Goal: Task Accomplishment & Management: Use online tool/utility

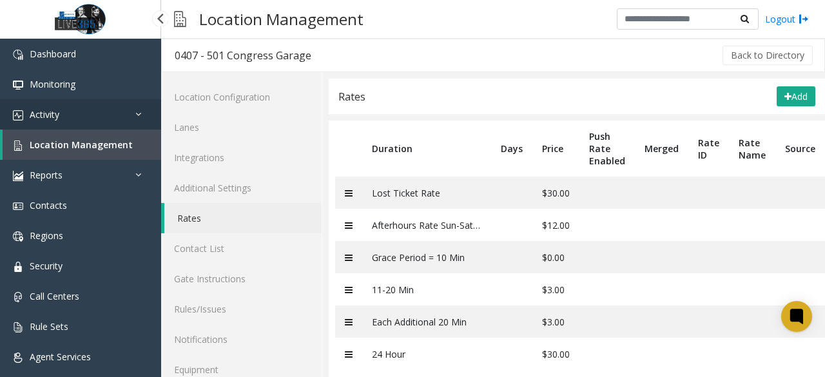
click at [80, 117] on link "Activity" at bounding box center [80, 114] width 161 height 30
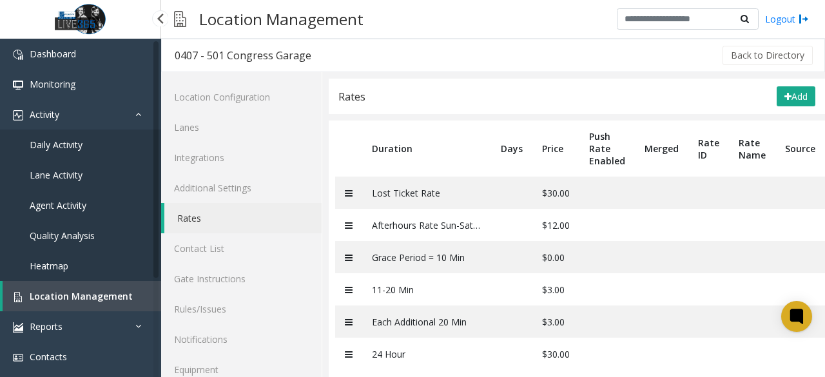
click at [84, 141] on link "Daily Activity" at bounding box center [80, 145] width 161 height 30
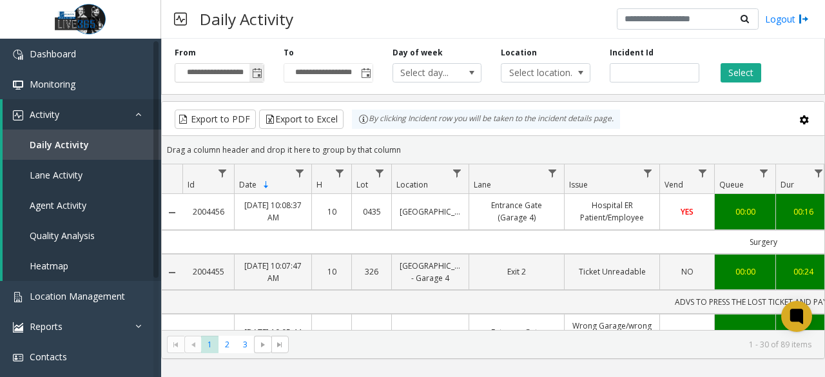
click at [258, 75] on span "Toggle popup" at bounding box center [257, 73] width 10 height 10
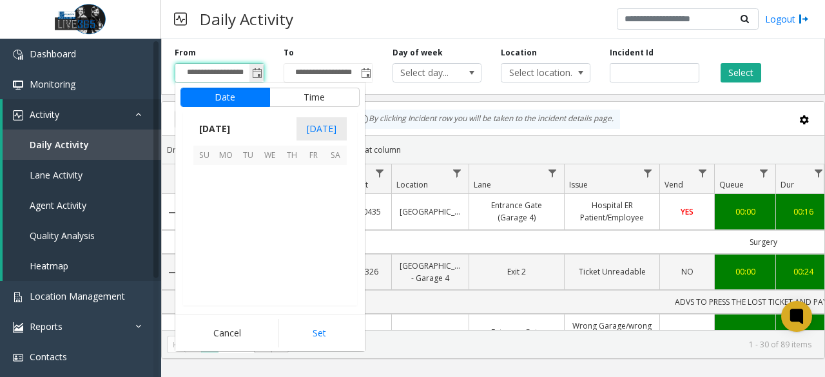
scroll to position [231169, 0]
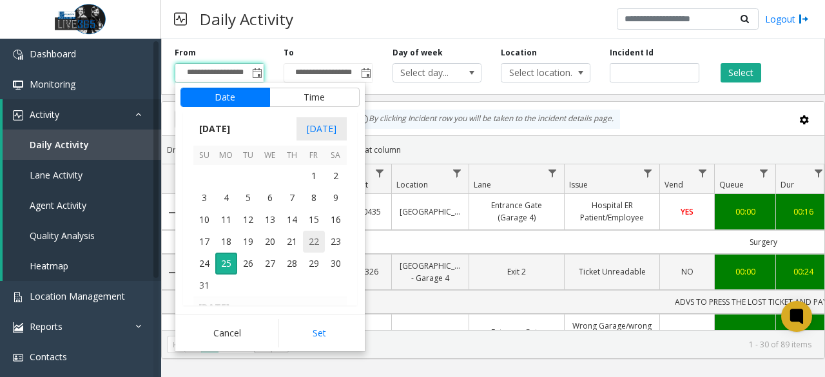
click at [316, 234] on span "22" at bounding box center [314, 242] width 22 height 22
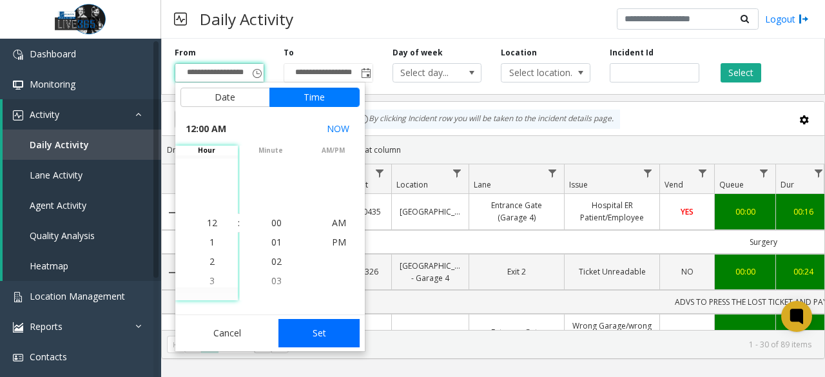
click at [318, 333] on button "Set" at bounding box center [318, 333] width 81 height 28
type input "**********"
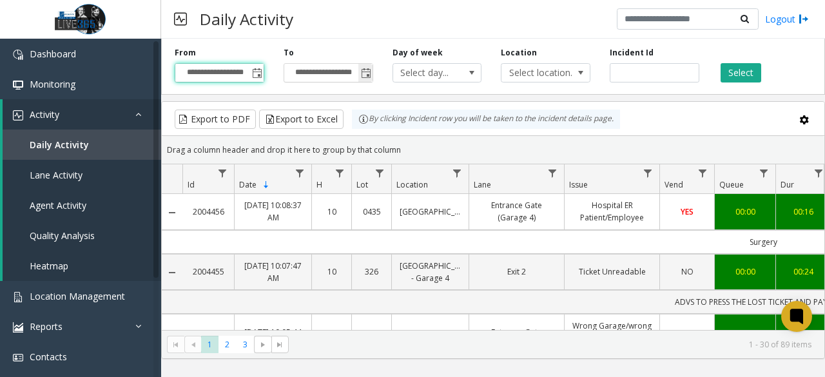
click at [364, 75] on span "Toggle popup" at bounding box center [366, 73] width 10 height 10
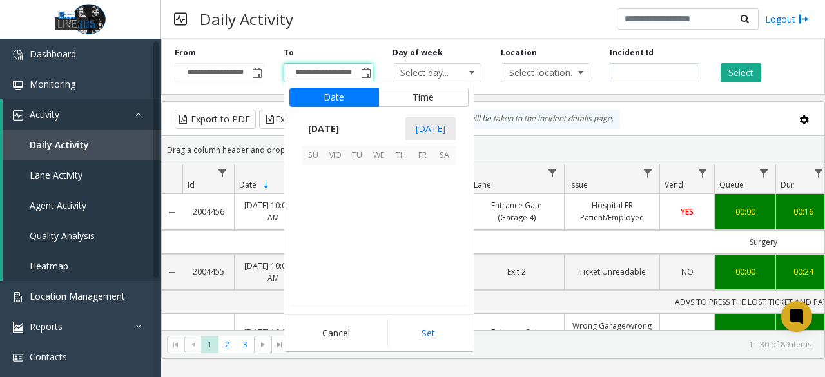
scroll to position [19, 0]
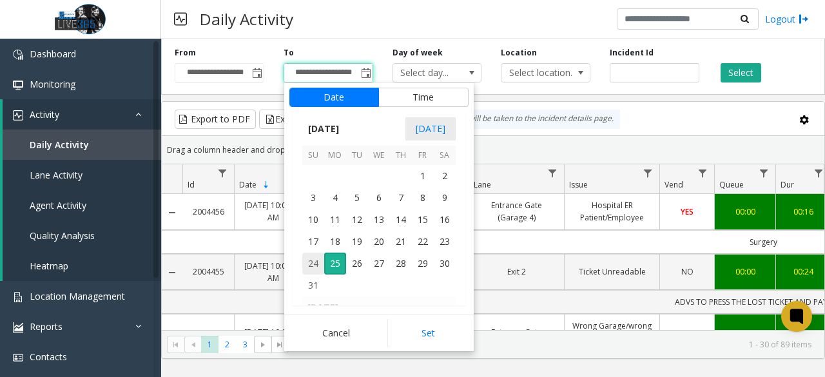
click at [311, 261] on span "24" at bounding box center [313, 264] width 22 height 22
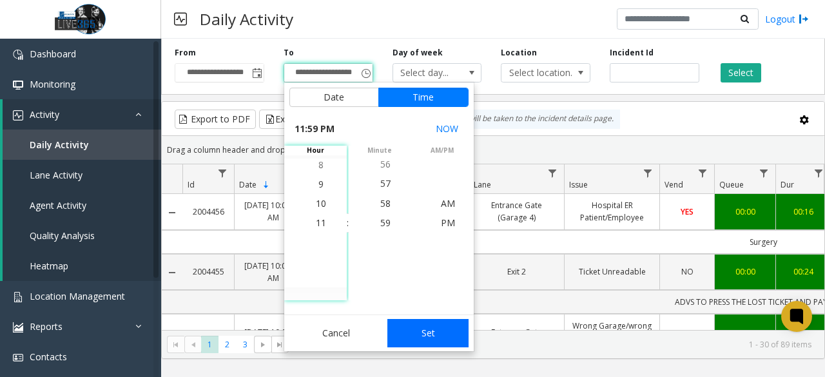
click at [420, 324] on button "Set" at bounding box center [427, 333] width 81 height 28
type input "**********"
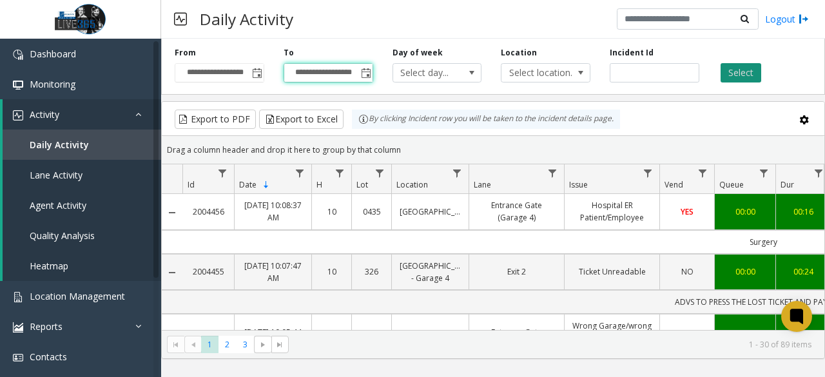
click at [745, 75] on button "Select" at bounding box center [741, 72] width 41 height 19
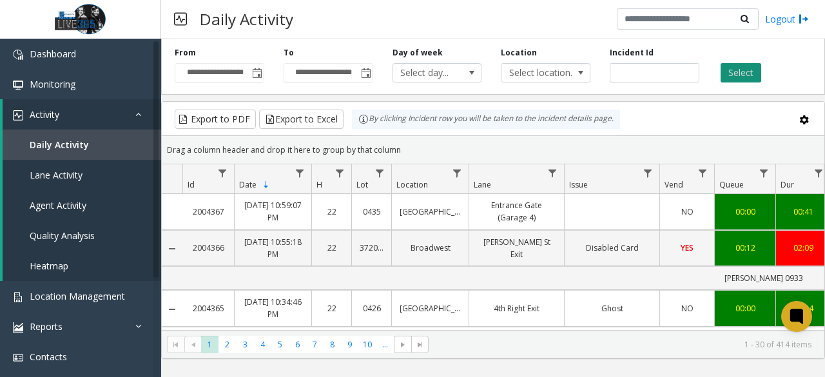
click at [755, 70] on button "Select" at bounding box center [741, 72] width 41 height 19
click at [311, 118] on button "Export to Excel" at bounding box center [301, 119] width 84 height 19
